Goal: Task Accomplishment & Management: Use online tool/utility

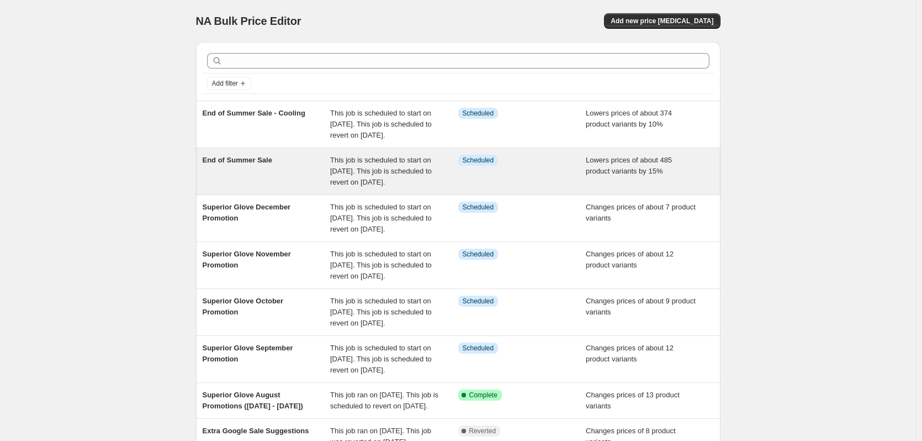
click at [246, 164] on span "End of Summer Sale" at bounding box center [238, 160] width 70 height 8
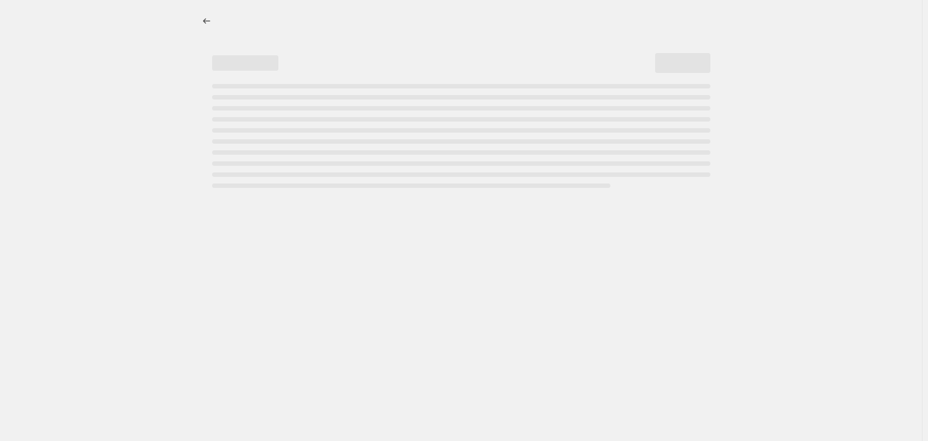
select select "percentage"
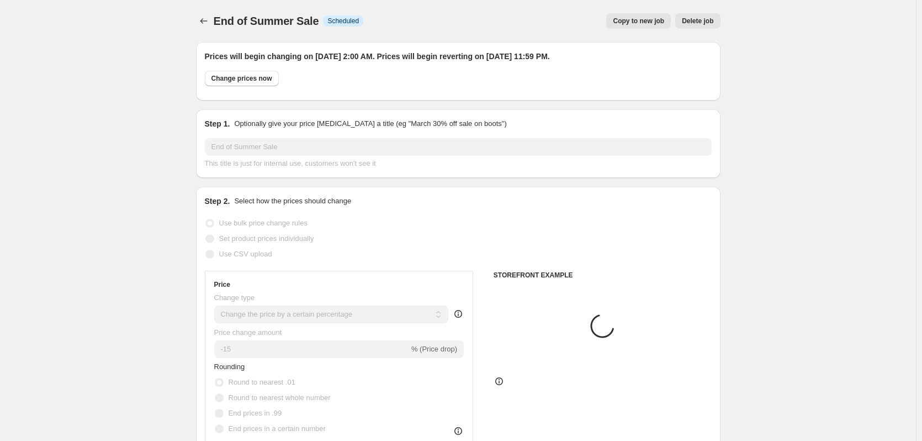
select select "collection"
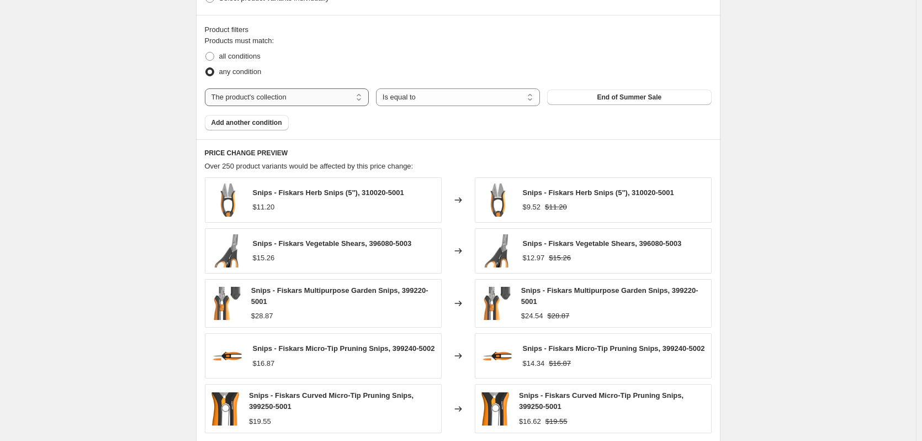
scroll to position [627, 0]
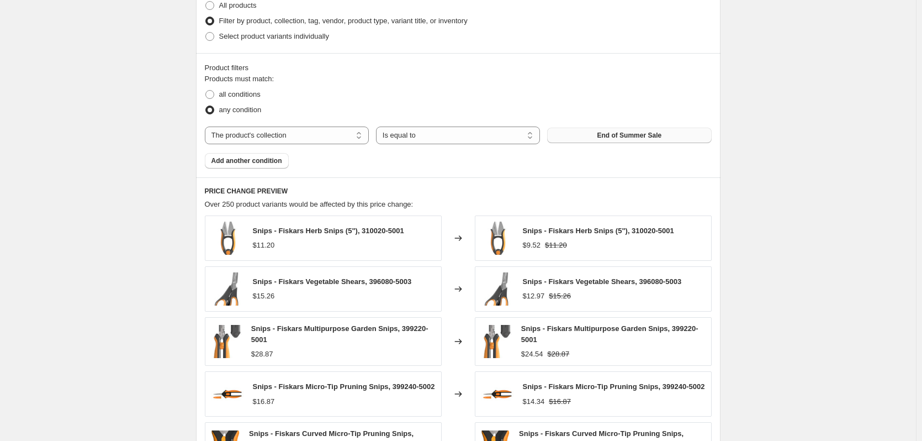
click at [607, 136] on span "End of Summer Sale" at bounding box center [629, 135] width 65 height 9
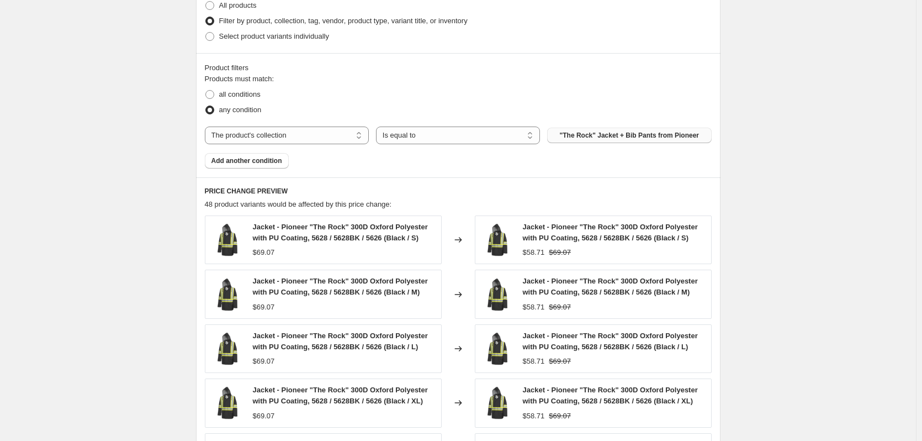
click at [646, 138] on span ""The Rock" Jacket + Bib Pants from Pioneer" at bounding box center [629, 135] width 139 height 9
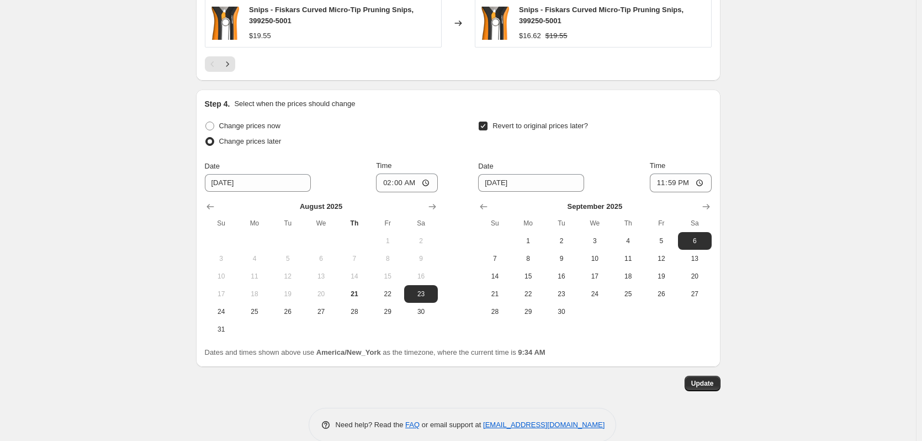
scroll to position [1069, 0]
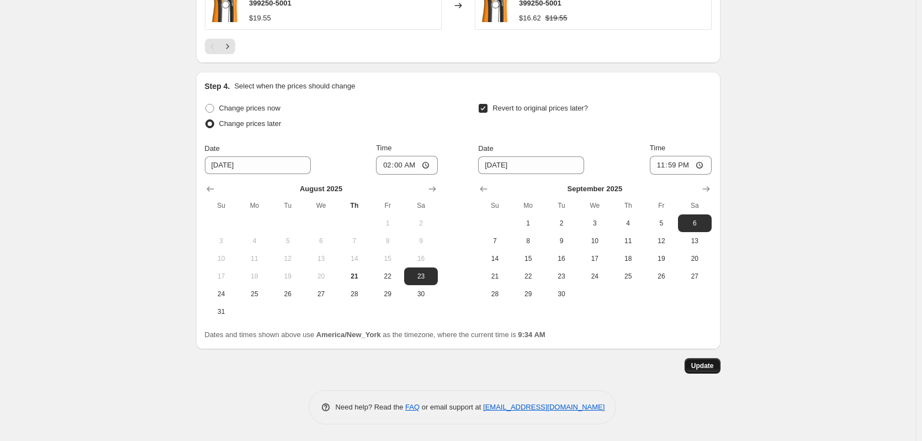
click at [713, 362] on span "Update" at bounding box center [702, 365] width 23 height 9
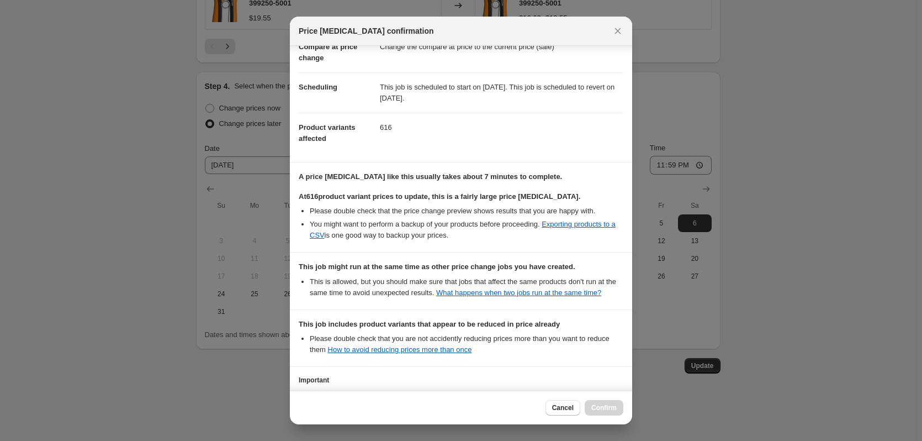
scroll to position [151, 0]
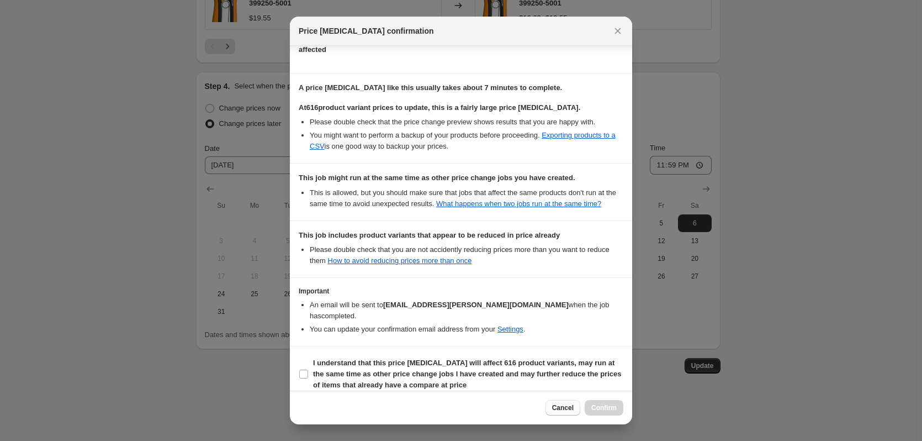
click at [574, 410] on span "Cancel" at bounding box center [563, 407] width 22 height 9
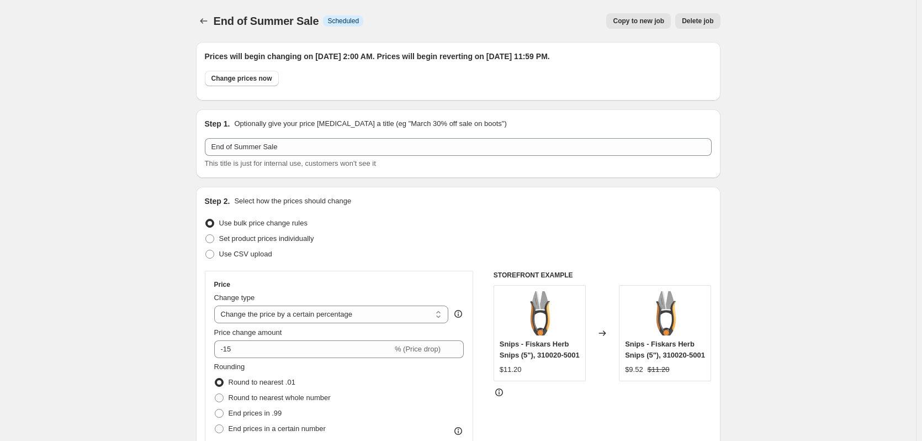
scroll to position [1069, 0]
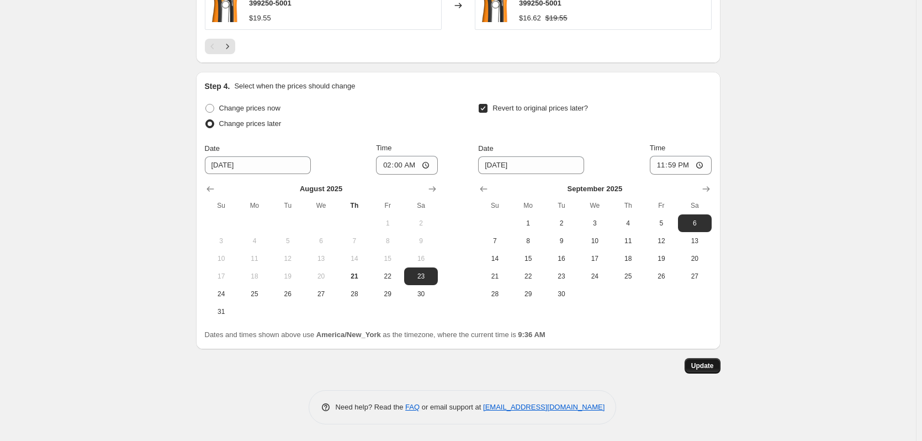
click at [705, 367] on span "Update" at bounding box center [702, 365] width 23 height 9
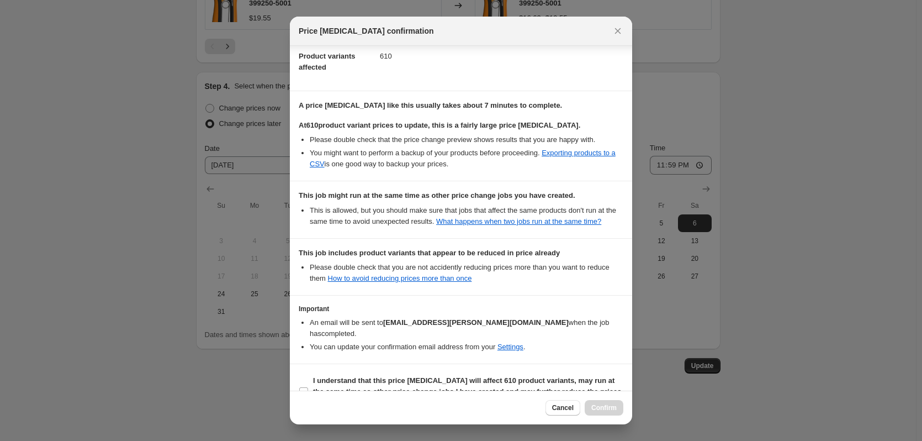
scroll to position [151, 0]
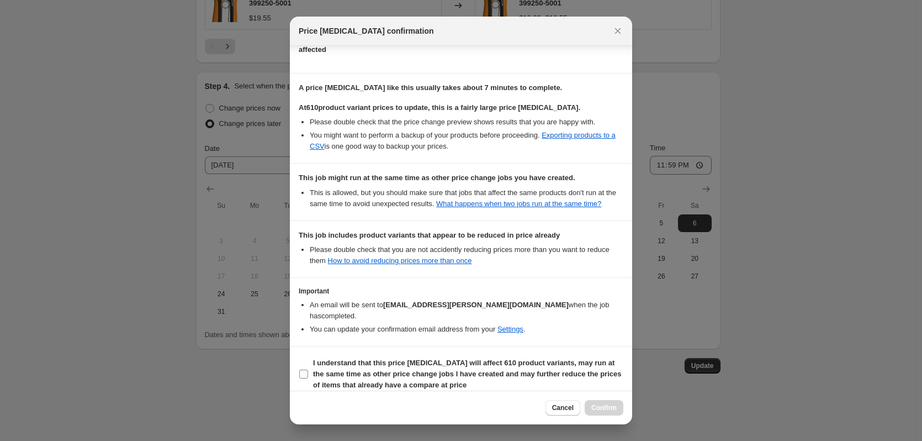
click at [345, 358] on b "I understand that this price [MEDICAL_DATA] will affect 610 product variants, m…" at bounding box center [467, 373] width 308 height 30
click at [308, 369] on input "I understand that this price [MEDICAL_DATA] will affect 610 product variants, m…" at bounding box center [303, 373] width 9 height 9
checkbox input "true"
click at [609, 413] on button "Confirm" at bounding box center [604, 407] width 39 height 15
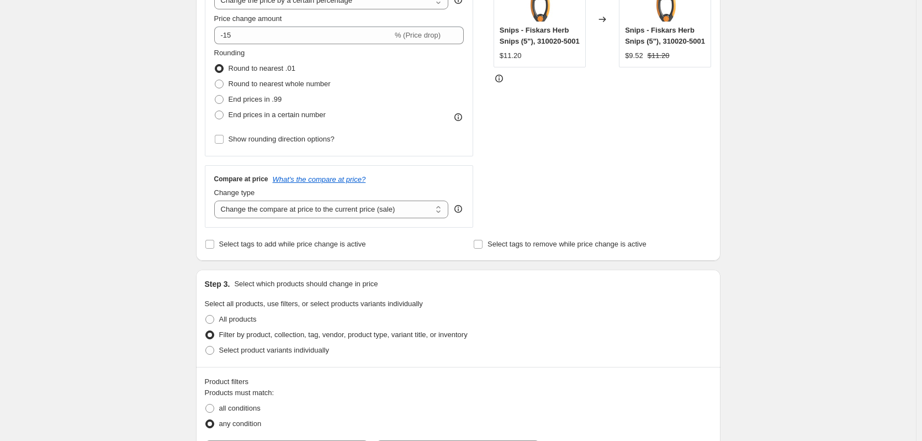
scroll to position [0, 0]
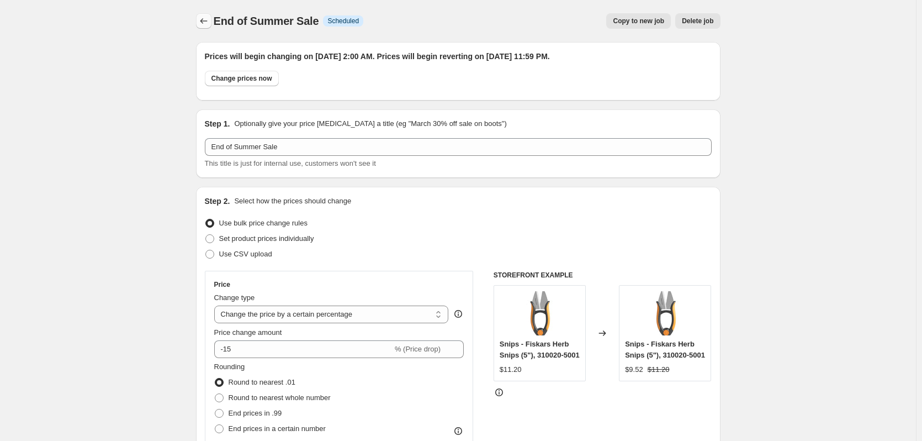
click at [199, 21] on button "Price change jobs" at bounding box center [203, 20] width 15 height 15
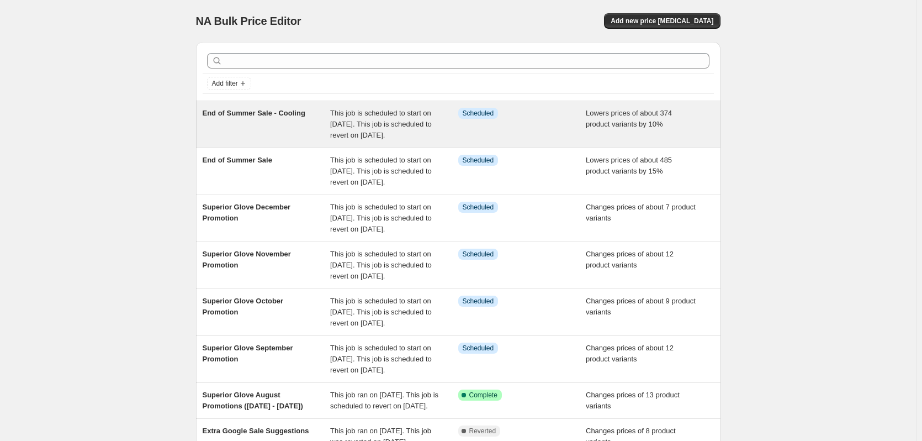
click at [287, 128] on div "End of Summer Sale - Cooling" at bounding box center [267, 124] width 128 height 33
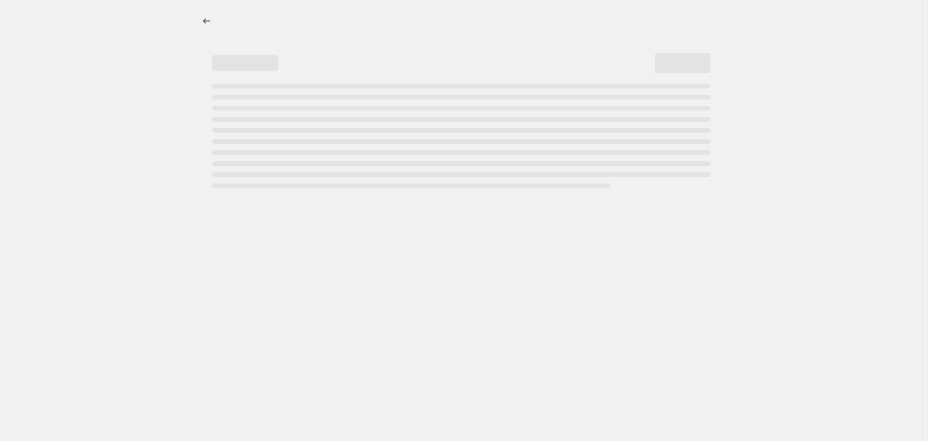
select select "percentage"
select select "collection"
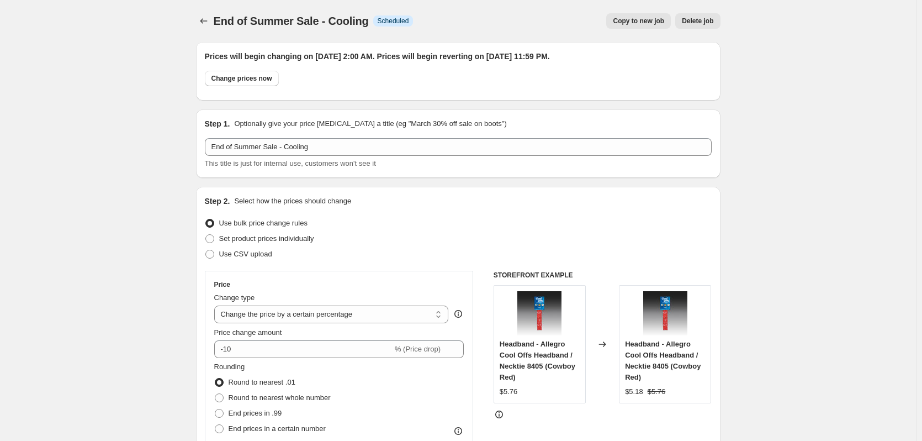
click at [206, 12] on div "End of Summer Sale - Cooling. This page is ready End of Summer Sale - Cooling I…" at bounding box center [458, 21] width 525 height 42
click at [209, 22] on icon "Price change jobs" at bounding box center [203, 20] width 11 height 11
